Goal: Navigation & Orientation: Find specific page/section

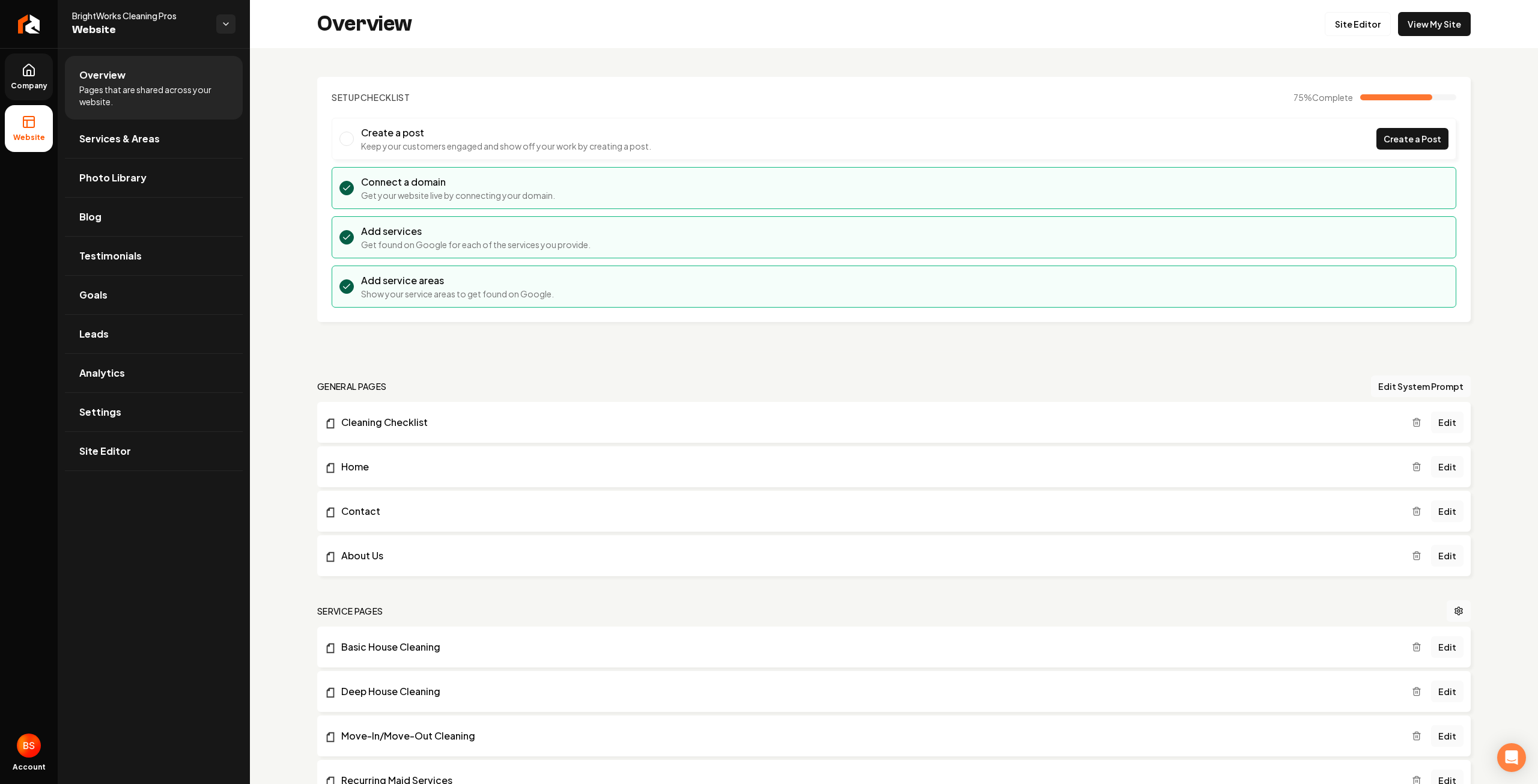
click at [34, 76] on icon at bounding box center [29, 70] width 14 height 14
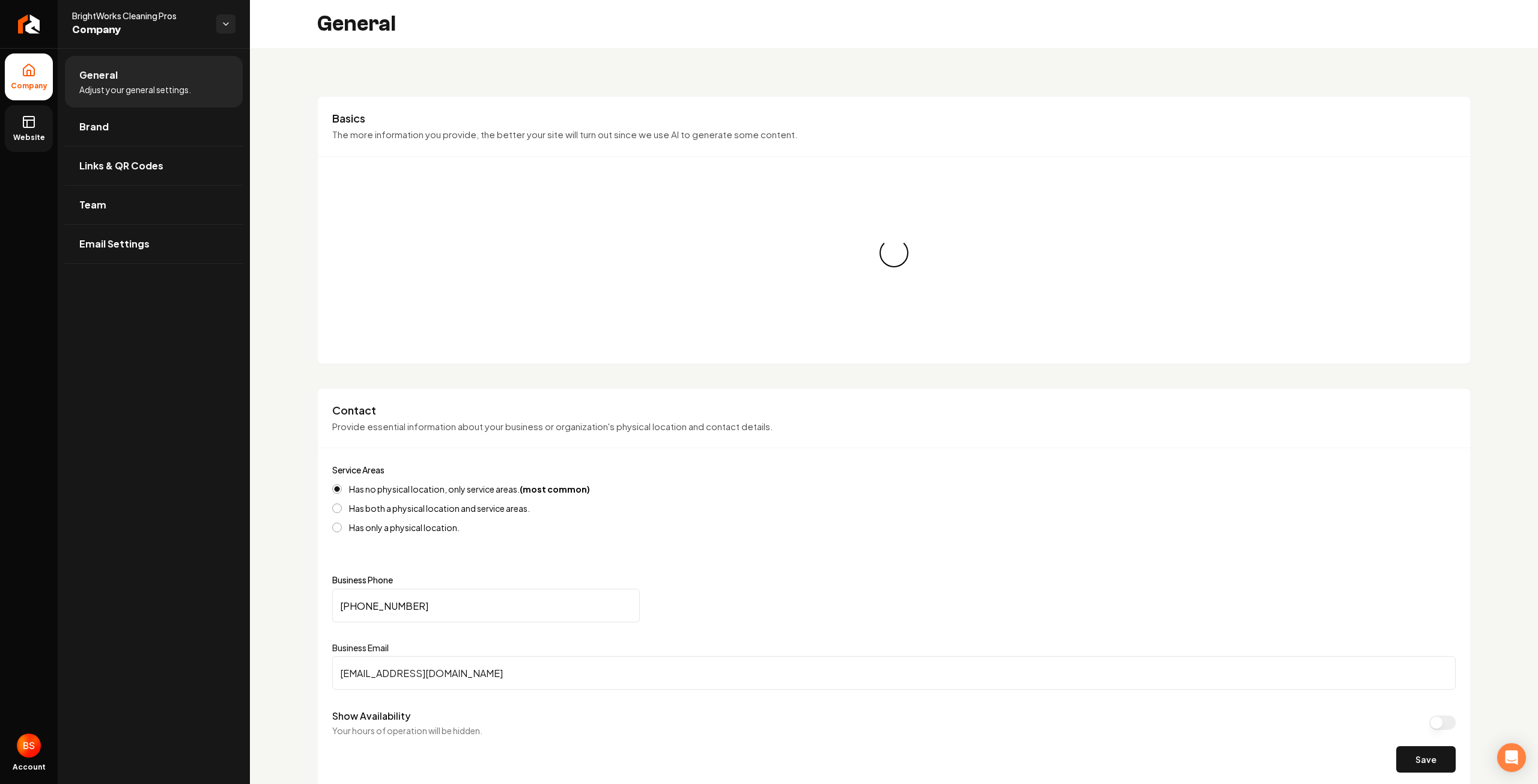
click at [24, 130] on link "Website" at bounding box center [29, 128] width 48 height 47
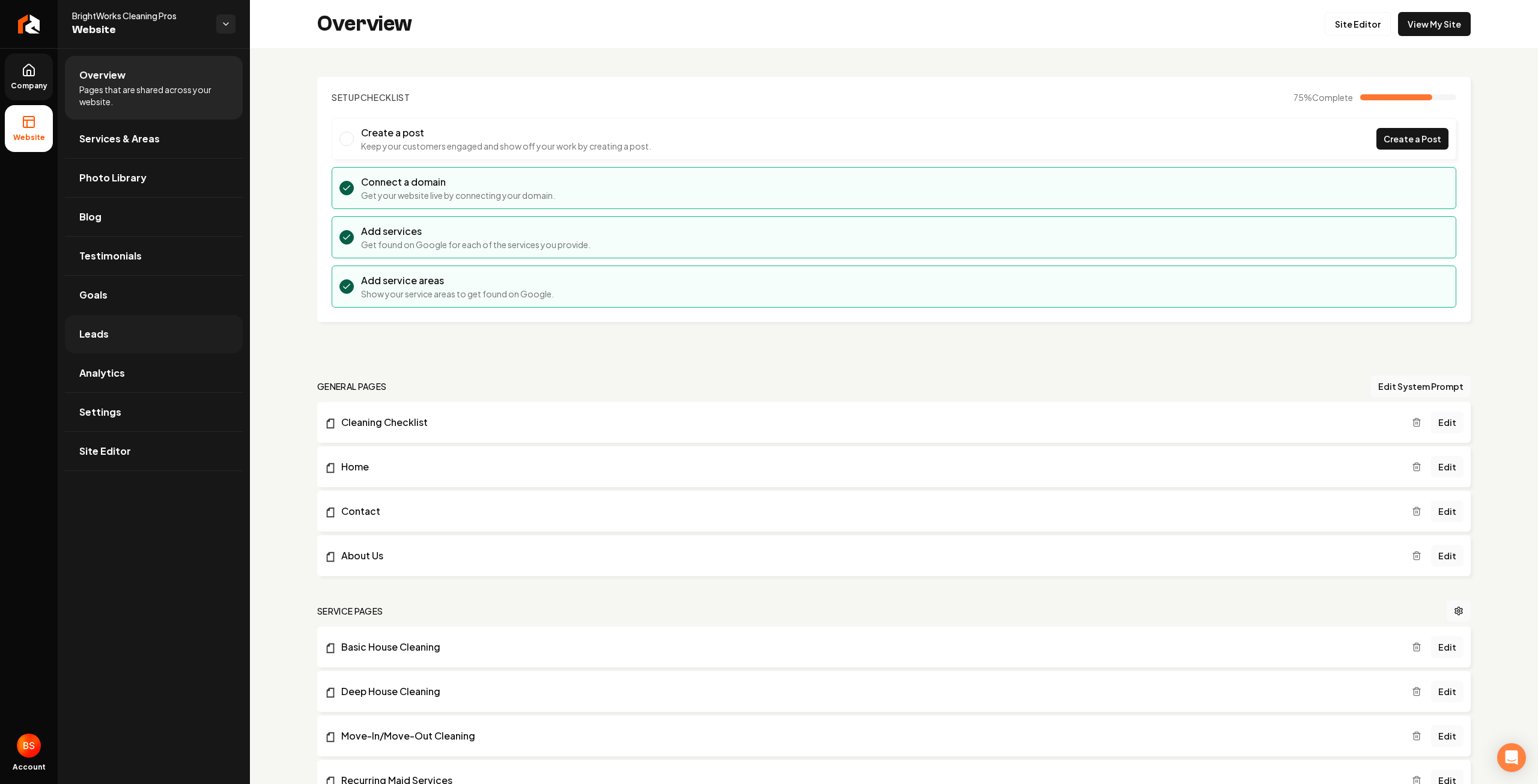
click at [89, 332] on span "Leads" at bounding box center [94, 334] width 30 height 14
